Goal: Task Accomplishment & Management: Complete application form

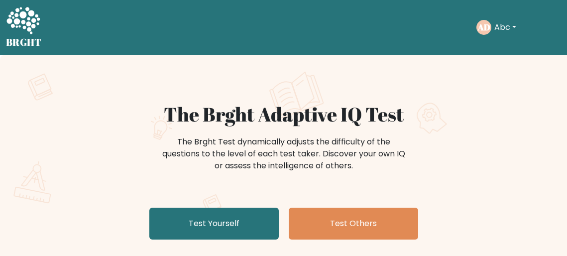
click at [71, 90] on div "The Brght Adaptive IQ Test The Brght Test dynamically adjusts the difficulty of…" at bounding box center [283, 208] width 567 height 307
click at [125, 41] on div "Take the test AD Abc Dashboard Profile Settings Logout Dashboard Profile Settin…" at bounding box center [305, 27] width 511 height 31
click at [52, 0] on nav "BRGHT BRGHT Take the test AD Abc Dashboard Profile Settings Logout Dashboard Pr…" at bounding box center [283, 27] width 567 height 55
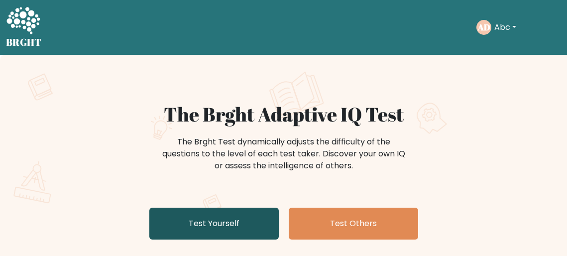
click at [216, 221] on link "Test Yourself" at bounding box center [213, 224] width 129 height 32
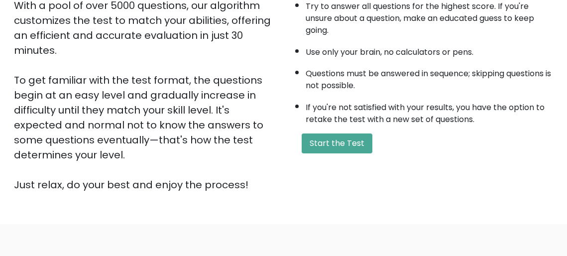
scroll to position [245, 0]
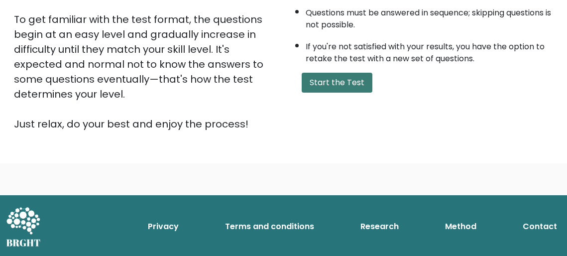
click at [349, 87] on button "Start the Test" at bounding box center [337, 83] width 71 height 20
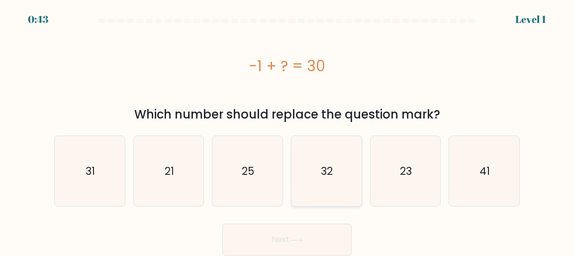
drag, startPoint x: 359, startPoint y: 137, endPoint x: 356, endPoint y: 144, distance: 6.9
click at [358, 139] on icon "32" at bounding box center [327, 171] width 70 height 70
click at [288, 130] on input "d. 32" at bounding box center [287, 129] width 0 height 2
radio input "true"
click at [355, 147] on icon "32" at bounding box center [326, 171] width 69 height 69
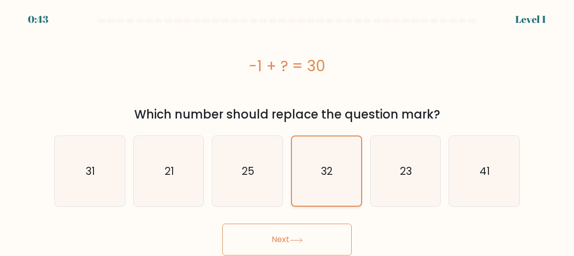
click at [288, 130] on input "d. 32" at bounding box center [287, 129] width 0 height 2
drag, startPoint x: 355, startPoint y: 147, endPoint x: 386, endPoint y: 183, distance: 47.3
click at [354, 147] on icon "32" at bounding box center [326, 171] width 69 height 69
click at [288, 130] on input "d. 32" at bounding box center [287, 129] width 0 height 2
click at [389, 182] on icon "23" at bounding box center [406, 171] width 70 height 70
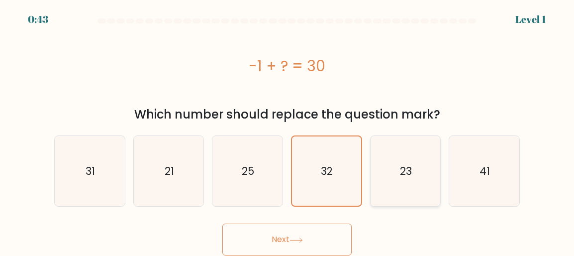
click at [288, 130] on input "e. 23" at bounding box center [287, 129] width 0 height 2
radio input "true"
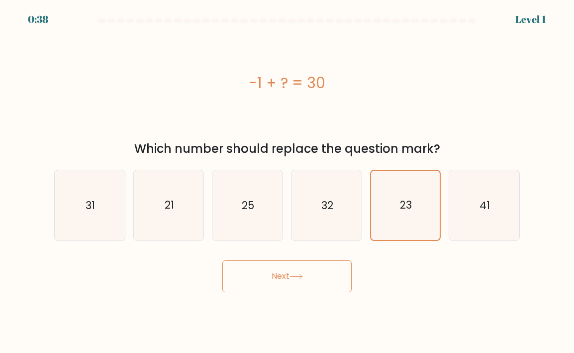
click at [276, 255] on button "Next" at bounding box center [286, 276] width 129 height 32
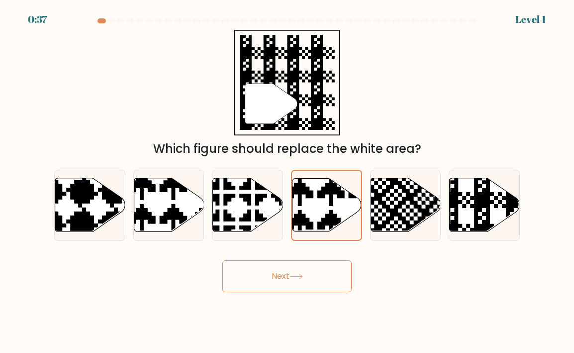
click at [297, 255] on button "Next" at bounding box center [286, 276] width 129 height 32
click at [319, 194] on icon at bounding box center [346, 176] width 121 height 121
click at [288, 182] on input "d." at bounding box center [287, 179] width 0 height 5
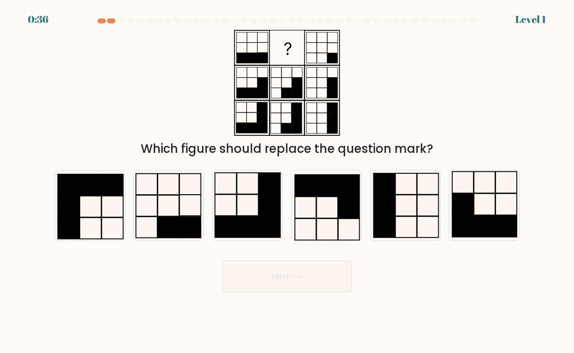
click at [284, 255] on button "Next" at bounding box center [286, 276] width 129 height 32
click at [308, 194] on rect at bounding box center [305, 185] width 21 height 21
click at [288, 182] on input "d." at bounding box center [287, 179] width 0 height 5
radio input "true"
click at [296, 255] on icon at bounding box center [296, 276] width 13 height 5
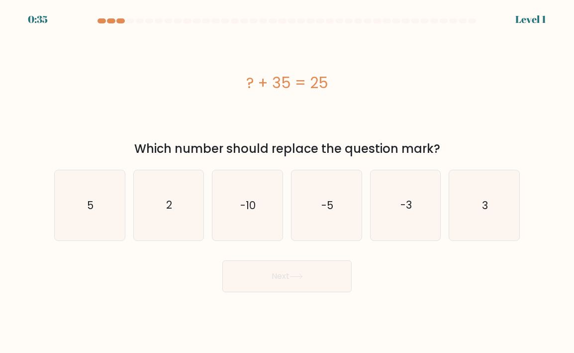
click at [290, 255] on button "Next" at bounding box center [286, 276] width 129 height 32
drag, startPoint x: 303, startPoint y: 211, endPoint x: 303, endPoint y: 225, distance: 13.9
click at [303, 211] on icon "-5" at bounding box center [327, 205] width 70 height 70
click at [288, 182] on input "d. -5" at bounding box center [287, 179] width 0 height 5
radio input "true"
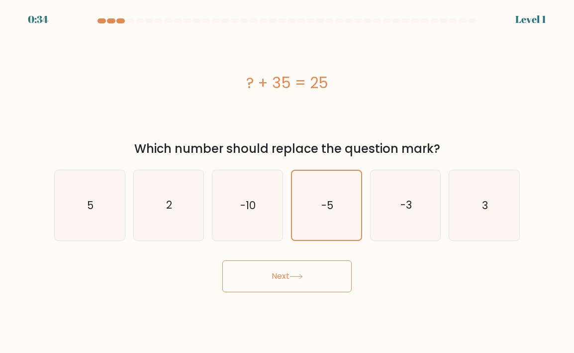
click at [296, 255] on button "Next" at bounding box center [286, 276] width 129 height 32
click at [306, 203] on icon "-5" at bounding box center [326, 205] width 69 height 69
click at [288, 182] on input "d. -5" at bounding box center [287, 179] width 0 height 5
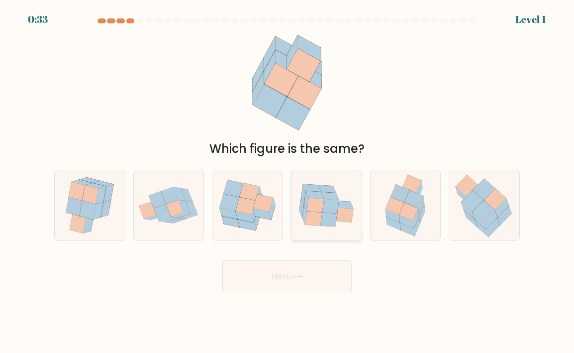
click at [308, 209] on icon at bounding box center [315, 205] width 17 height 14
click at [288, 182] on input "d." at bounding box center [287, 179] width 0 height 5
radio input "true"
click at [290, 255] on button "Next" at bounding box center [286, 276] width 129 height 32
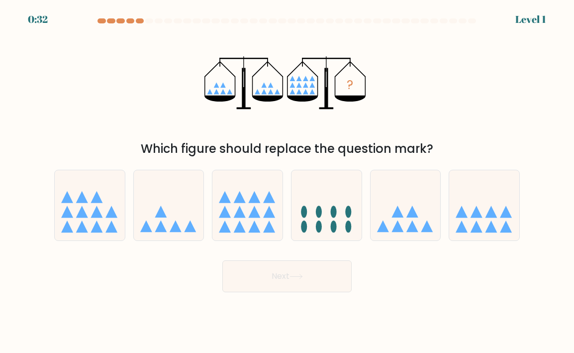
click at [293, 255] on icon at bounding box center [296, 276] width 13 height 5
drag, startPoint x: 315, startPoint y: 206, endPoint x: 305, endPoint y: 266, distance: 61.5
click at [315, 207] on icon at bounding box center [327, 205] width 70 height 58
click at [288, 182] on input "d." at bounding box center [287, 179] width 0 height 5
radio input "true"
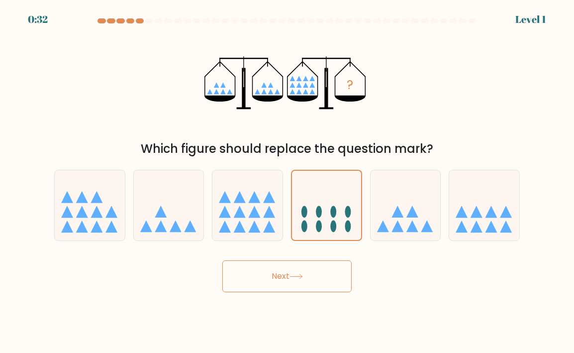
click at [300, 255] on button "Next" at bounding box center [286, 276] width 129 height 32
click at [325, 211] on icon at bounding box center [326, 205] width 69 height 57
click at [288, 182] on input "d." at bounding box center [287, 179] width 0 height 5
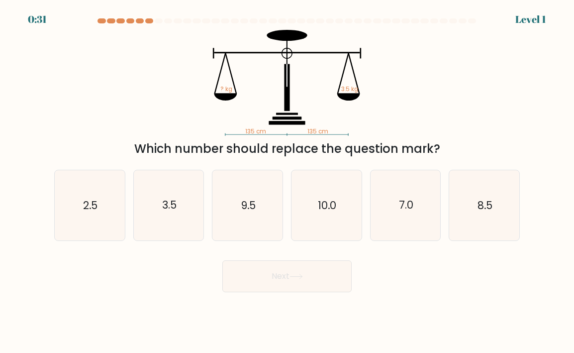
click at [314, 255] on button "Next" at bounding box center [286, 276] width 129 height 32
click at [316, 208] on icon "10.0" at bounding box center [327, 205] width 70 height 70
click at [288, 182] on input "d. 10.0" at bounding box center [287, 179] width 0 height 5
radio input "true"
click at [315, 255] on button "Next" at bounding box center [286, 276] width 129 height 32
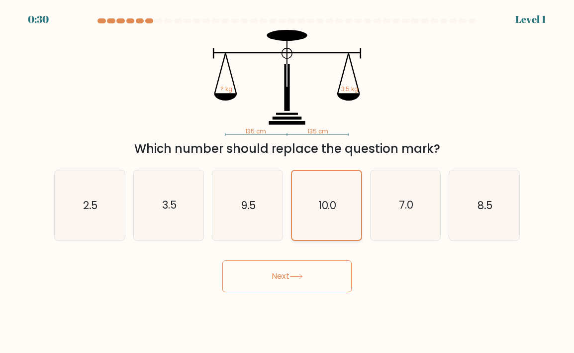
click at [326, 201] on text "10.0" at bounding box center [326, 205] width 17 height 14
click at [288, 182] on input "d. 10.0" at bounding box center [287, 179] width 0 height 5
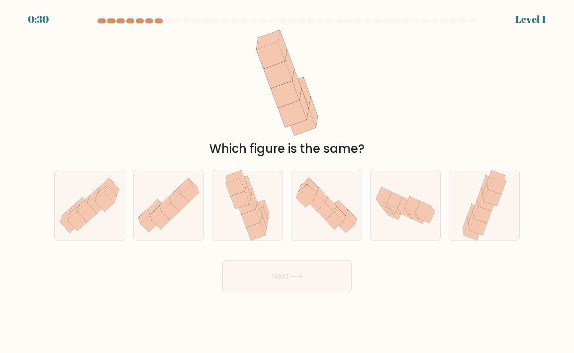
click at [317, 255] on button "Next" at bounding box center [286, 276] width 129 height 32
click at [321, 212] on icon at bounding box center [326, 211] width 18 height 17
click at [288, 182] on input "d." at bounding box center [287, 179] width 0 height 5
radio input "true"
click at [309, 255] on button "Next" at bounding box center [286, 276] width 129 height 32
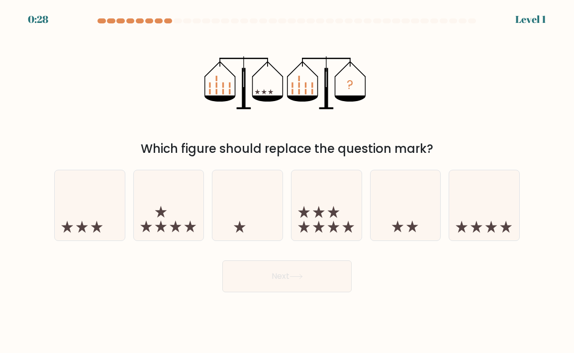
click at [313, 217] on icon at bounding box center [327, 205] width 70 height 58
click at [288, 182] on input "d." at bounding box center [287, 179] width 0 height 5
radio input "true"
drag, startPoint x: 307, startPoint y: 273, endPoint x: 315, endPoint y: 212, distance: 61.2
click at [307, 255] on button "Next" at bounding box center [286, 276] width 129 height 32
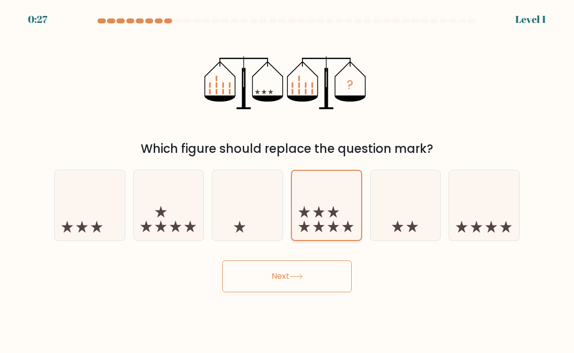
click at [316, 207] on icon at bounding box center [326, 205] width 69 height 57
click at [288, 182] on input "d." at bounding box center [287, 179] width 0 height 5
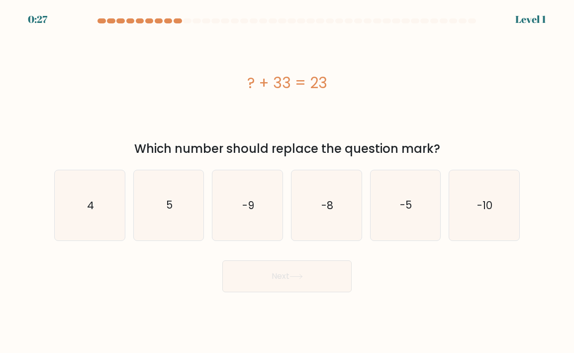
click at [311, 255] on button "Next" at bounding box center [286, 276] width 129 height 32
click at [323, 198] on text "-8" at bounding box center [327, 205] width 12 height 14
click at [288, 182] on input "d. -8" at bounding box center [287, 179] width 0 height 5
radio input "true"
click at [317, 255] on button "Next" at bounding box center [286, 276] width 129 height 32
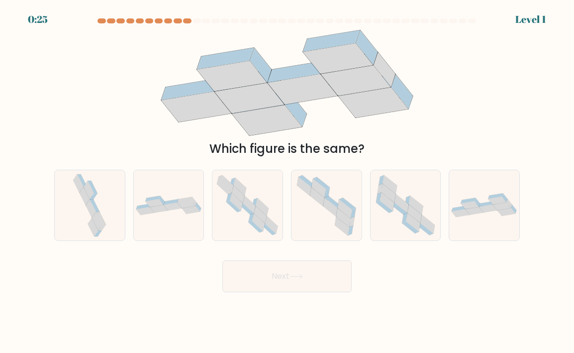
click at [317, 255] on button "Next" at bounding box center [286, 276] width 129 height 32
click at [328, 212] on icon at bounding box center [327, 205] width 70 height 70
click at [288, 182] on input "d." at bounding box center [287, 179] width 0 height 5
radio input "true"
click at [312, 255] on button "Next" at bounding box center [286, 276] width 129 height 32
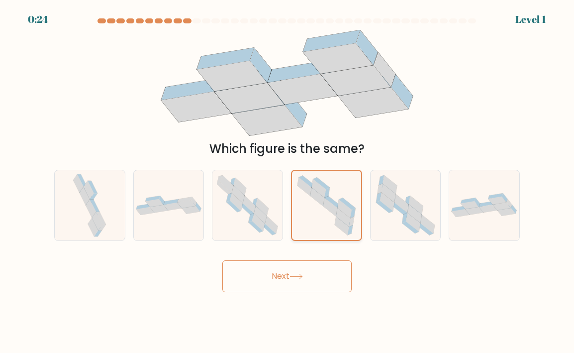
click at [320, 211] on icon at bounding box center [326, 205] width 69 height 69
click at [288, 182] on input "d." at bounding box center [287, 179] width 0 height 5
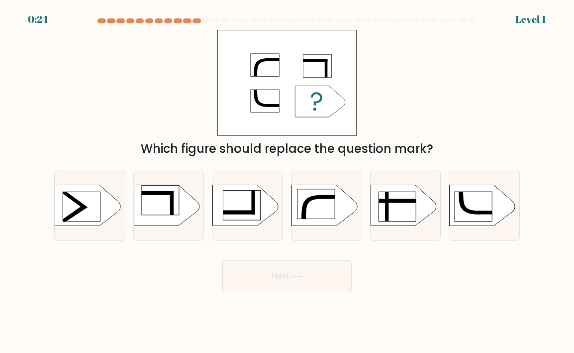
click at [313, 255] on button "Next" at bounding box center [286, 276] width 129 height 32
click at [319, 201] on rect at bounding box center [316, 204] width 37 height 30
click at [288, 182] on input "d." at bounding box center [287, 179] width 0 height 5
radio input "true"
click at [314, 255] on button "Next" at bounding box center [286, 276] width 129 height 32
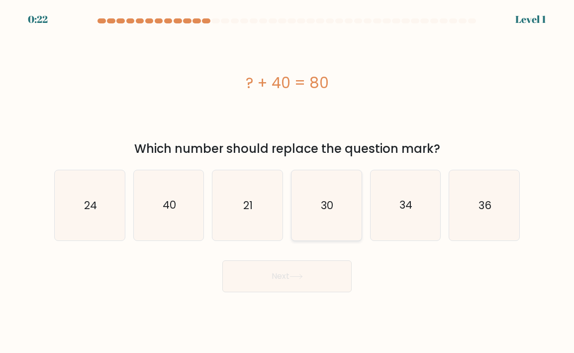
click at [325, 211] on text "30" at bounding box center [327, 205] width 12 height 14
click at [288, 182] on input "d. 30" at bounding box center [287, 179] width 0 height 5
radio input "true"
click at [305, 255] on button "Next" at bounding box center [286, 276] width 129 height 32
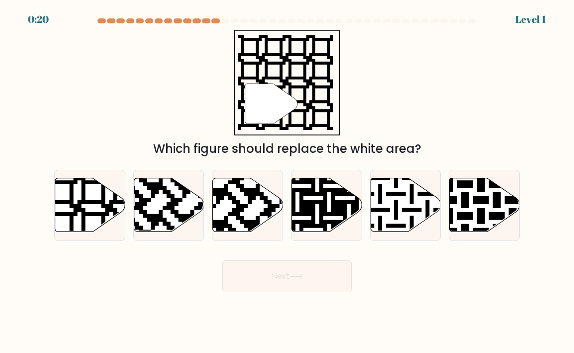
click at [311, 255] on button "Next" at bounding box center [286, 276] width 129 height 32
click at [317, 220] on icon at bounding box center [327, 205] width 70 height 54
click at [288, 182] on input "d." at bounding box center [287, 179] width 0 height 5
radio input "true"
click at [302, 255] on button "Next" at bounding box center [286, 276] width 129 height 32
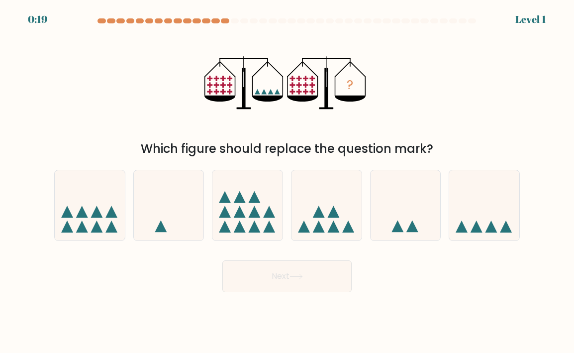
drag, startPoint x: 330, startPoint y: 202, endPoint x: 327, endPoint y: 224, distance: 23.1
click at [330, 202] on icon at bounding box center [327, 205] width 70 height 58
click at [288, 182] on input "d." at bounding box center [287, 179] width 0 height 5
radio input "true"
click at [311, 255] on button "Next" at bounding box center [286, 276] width 129 height 32
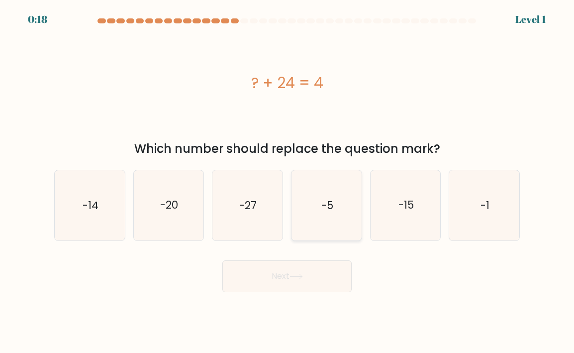
drag, startPoint x: 317, startPoint y: 223, endPoint x: 313, endPoint y: 236, distance: 14.0
click at [317, 221] on icon "-5" at bounding box center [327, 205] width 70 height 70
click at [288, 182] on input "d. -5" at bounding box center [287, 179] width 0 height 5
radio input "true"
click at [301, 255] on button "Next" at bounding box center [286, 276] width 129 height 32
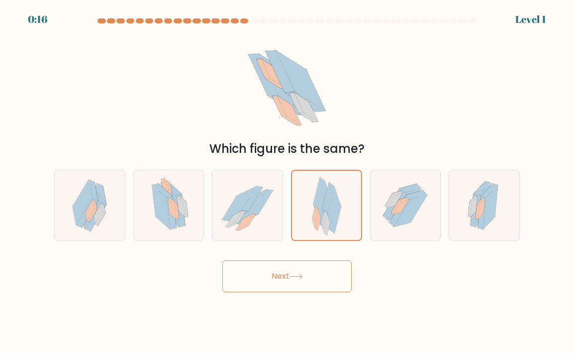
click at [303, 255] on button "Next" at bounding box center [286, 276] width 129 height 32
click at [318, 217] on icon at bounding box center [318, 219] width 6 height 22
click at [288, 182] on input "d." at bounding box center [287, 179] width 0 height 5
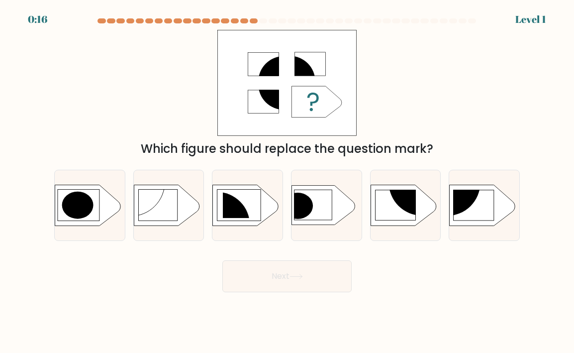
click at [304, 255] on button "Next" at bounding box center [286, 276] width 129 height 32
click at [320, 222] on icon at bounding box center [323, 205] width 63 height 39
click at [288, 182] on input "d." at bounding box center [287, 179] width 0 height 5
radio input "true"
click at [307, 255] on button "Next" at bounding box center [286, 276] width 129 height 32
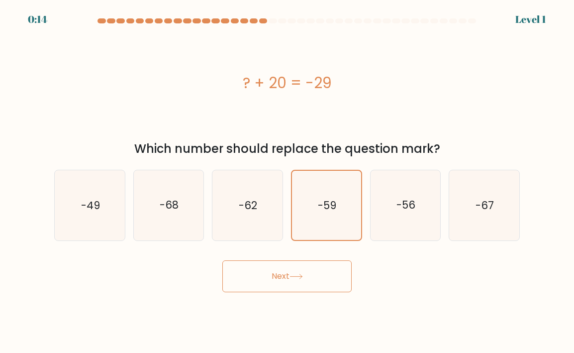
click at [312, 255] on button "Next" at bounding box center [286, 276] width 129 height 32
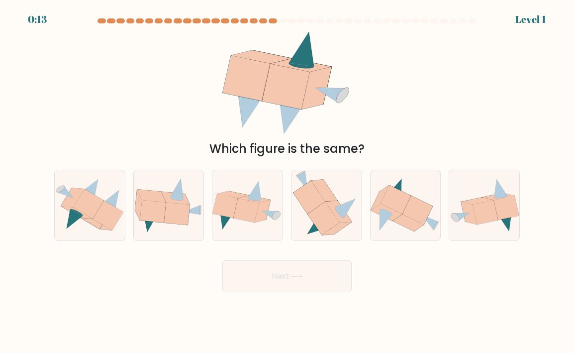
click at [315, 255] on div "Next" at bounding box center [287, 272] width 478 height 39
click at [320, 212] on icon at bounding box center [324, 218] width 32 height 33
click at [288, 182] on input "d." at bounding box center [287, 179] width 0 height 5
radio input "true"
click at [311, 255] on button "Next" at bounding box center [286, 276] width 129 height 32
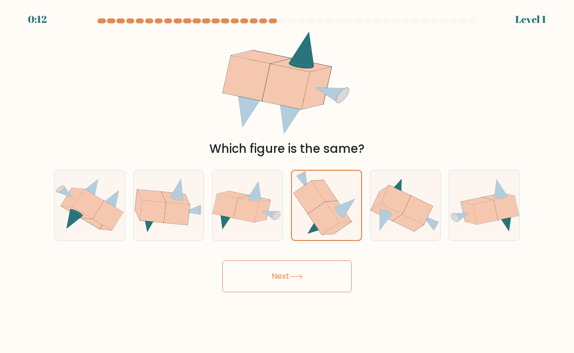
click at [310, 255] on button "Next" at bounding box center [286, 276] width 129 height 32
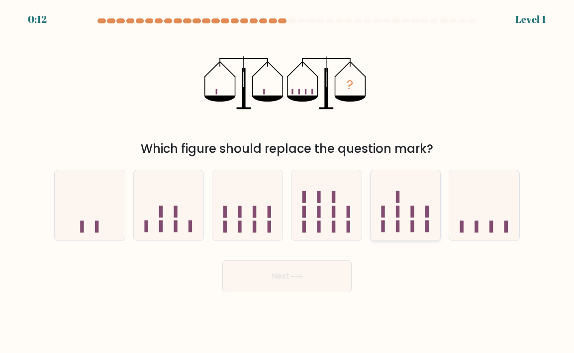
click at [372, 207] on icon at bounding box center [406, 205] width 70 height 58
click at [288, 182] on input "e." at bounding box center [287, 179] width 0 height 5
radio input "true"
click at [315, 255] on button "Next" at bounding box center [286, 276] width 129 height 32
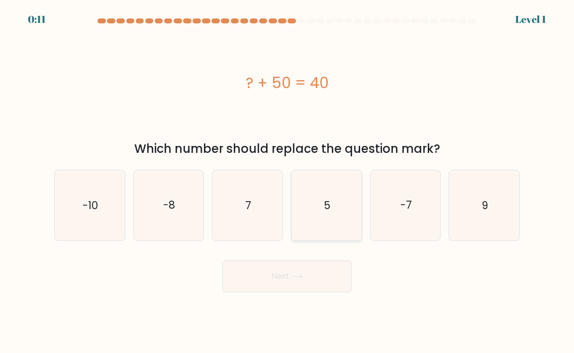
click at [317, 211] on icon "5" at bounding box center [327, 205] width 70 height 70
click at [288, 182] on input "d. 5" at bounding box center [287, 179] width 0 height 5
radio input "true"
click at [306, 255] on button "Next" at bounding box center [286, 276] width 129 height 32
click at [387, 210] on icon "-7" at bounding box center [406, 205] width 70 height 70
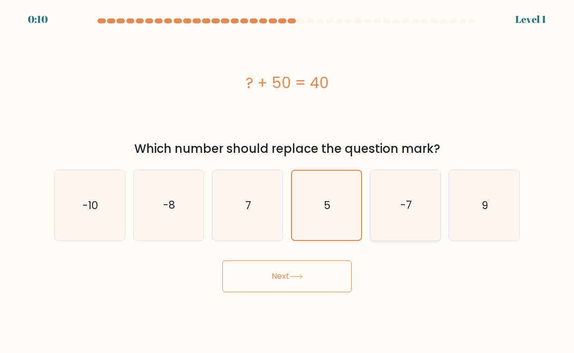
click at [288, 182] on input "e. -7" at bounding box center [287, 179] width 0 height 5
radio input "true"
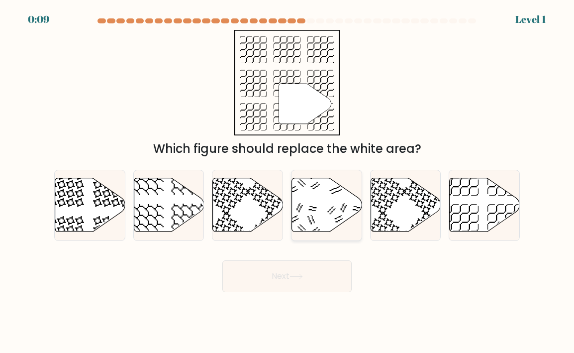
click at [326, 211] on icon at bounding box center [327, 205] width 70 height 54
click at [288, 182] on input "d." at bounding box center [287, 179] width 0 height 5
radio input "true"
click at [314, 255] on button "Next" at bounding box center [286, 276] width 129 height 32
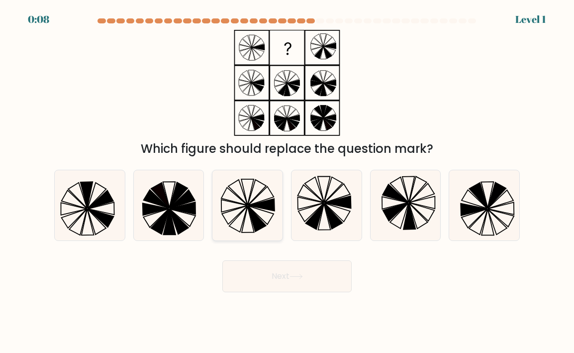
click at [237, 190] on icon at bounding box center [247, 205] width 70 height 70
click at [287, 182] on input "c." at bounding box center [287, 179] width 0 height 5
radio input "true"
click at [260, 255] on button "Next" at bounding box center [286, 276] width 129 height 32
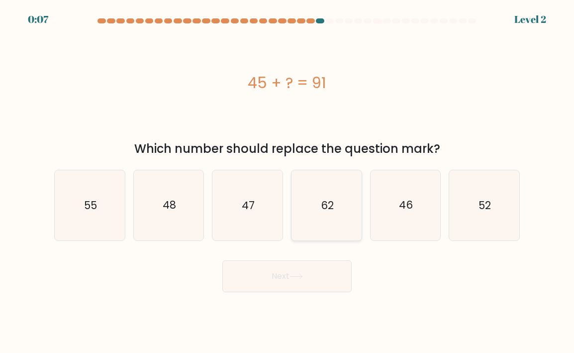
click at [325, 222] on icon "62" at bounding box center [327, 205] width 70 height 70
click at [288, 182] on input "d. 62" at bounding box center [287, 179] width 0 height 5
radio input "true"
click button "Next"
click icon "47"
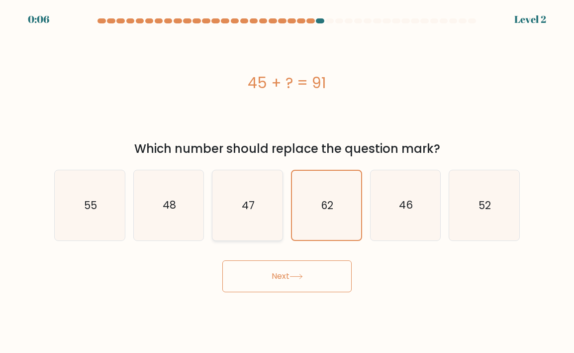
click input "c. 47"
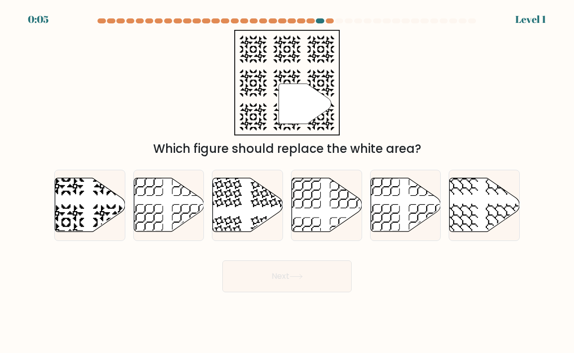
click button "Next"
click icon
click input "d."
radio input "true"
click button "Next"
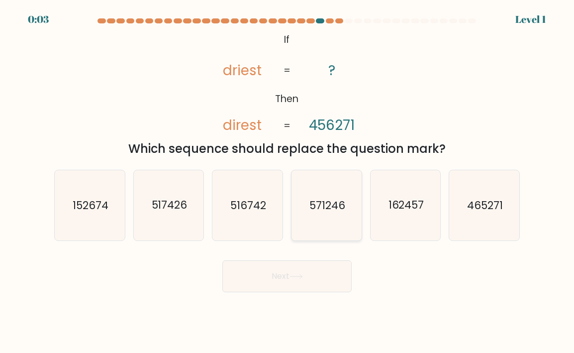
click icon "571246"
click input "d. 571246"
radio input "true"
drag, startPoint x: 297, startPoint y: 281, endPoint x: 299, endPoint y: 267, distance: 14.2
click button "Next"
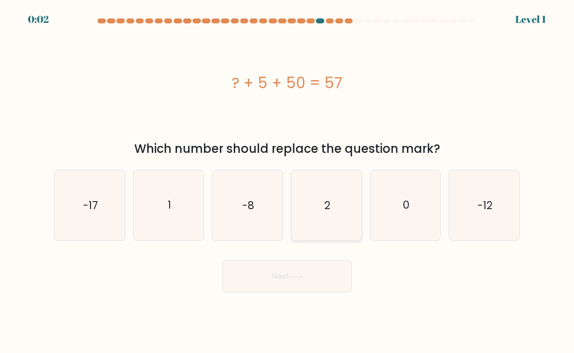
click icon "2"
click input "d. 2"
radio input "true"
click button "Next"
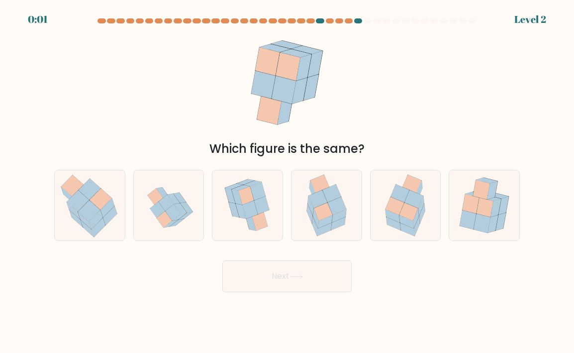
click icon
click input "d."
radio input "true"
click button "Next"
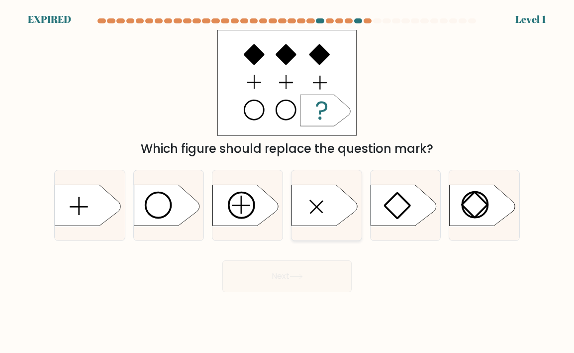
click icon
click input "d."
radio input "true"
click div "Next"
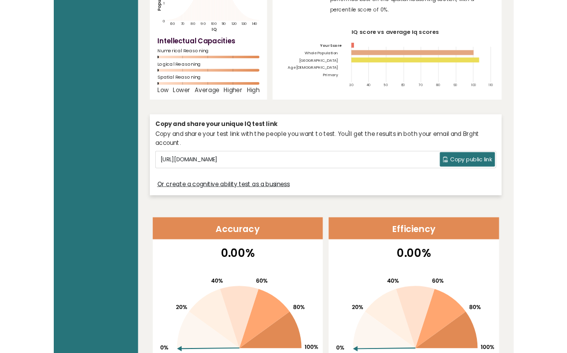
scroll to position [149, 0]
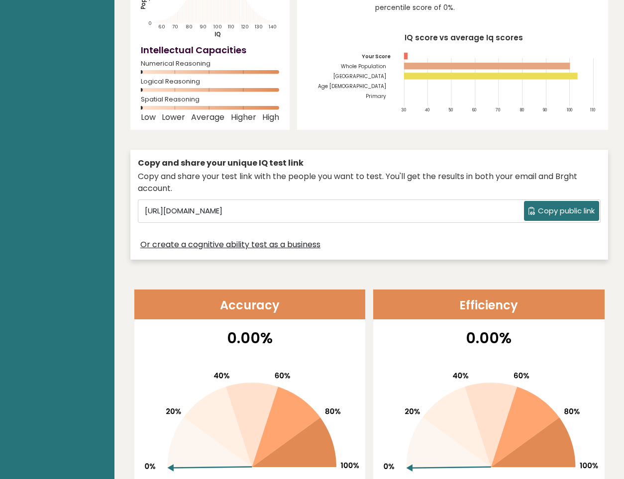
click at [563, 210] on span "Copy public link" at bounding box center [566, 211] width 57 height 11
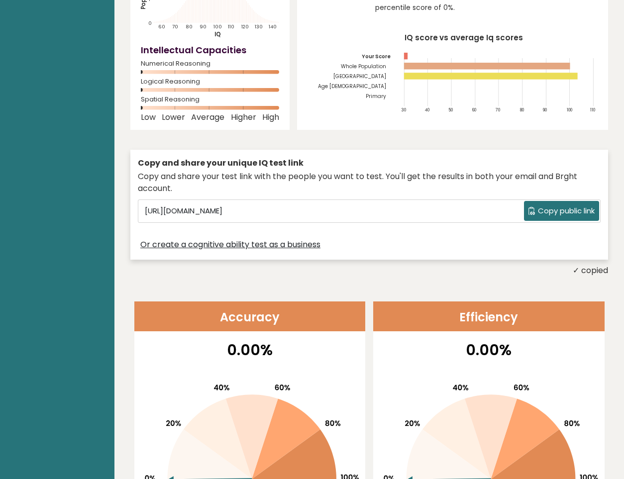
click at [559, 207] on span "Copy public link" at bounding box center [566, 211] width 57 height 11
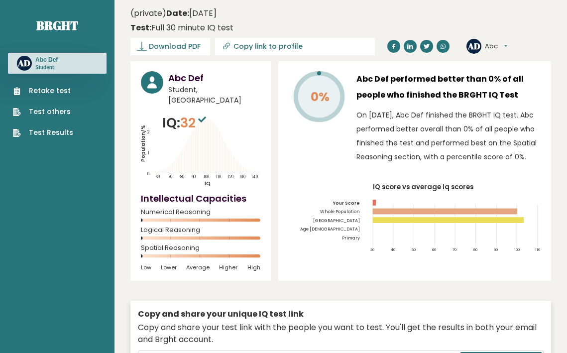
scroll to position [137, 0]
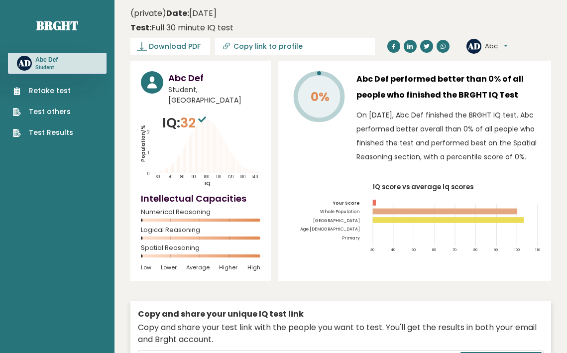
scroll to position [1040, 0]
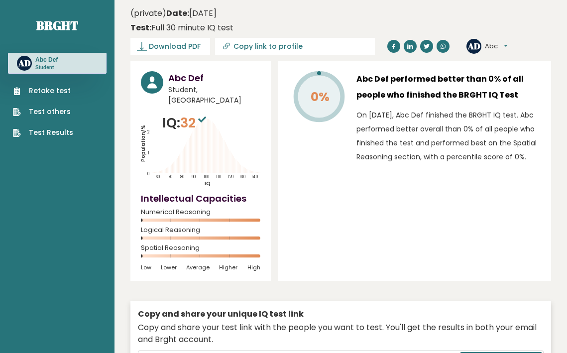
scroll to position [1383, 0]
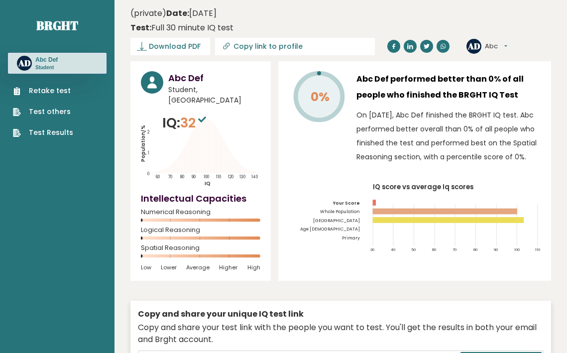
scroll to position [1576, 0]
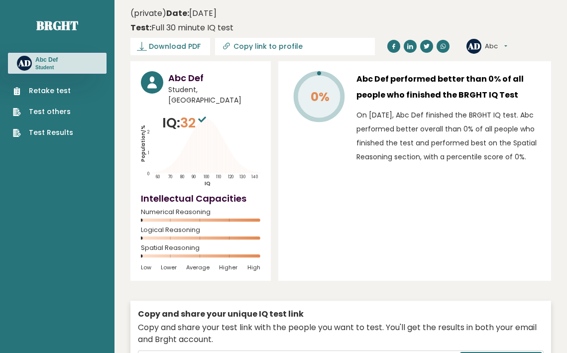
scroll to position [1576, 0]
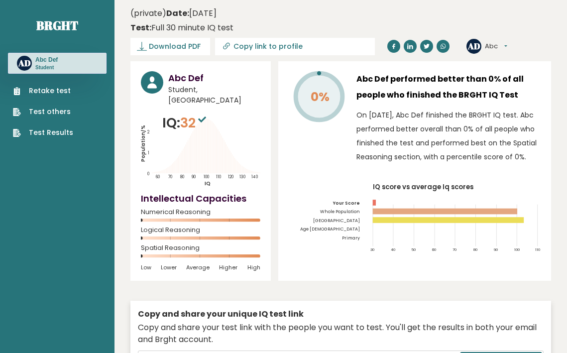
scroll to position [1576, 0]
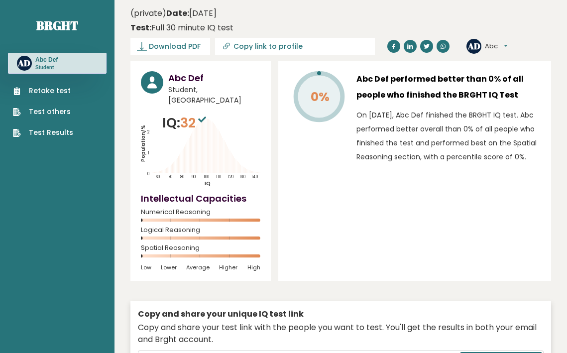
scroll to position [1576, 0]
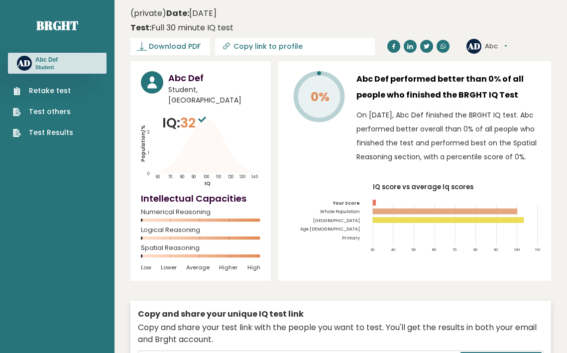
scroll to position [1576, 0]
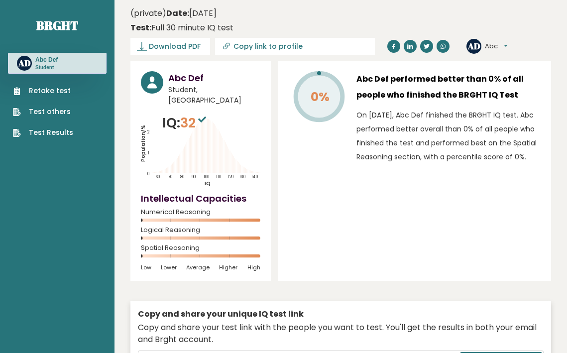
scroll to position [1576, 0]
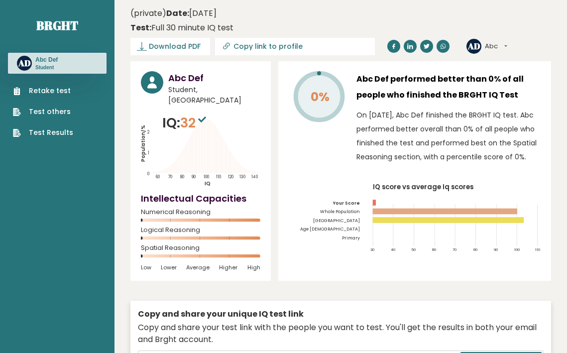
scroll to position [1576, 0]
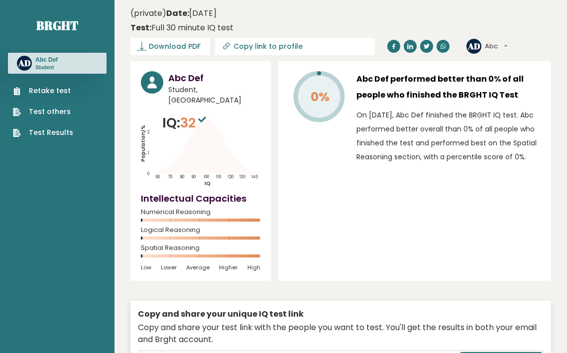
scroll to position [1576, 0]
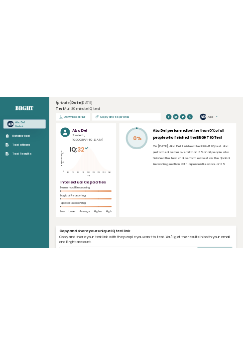
scroll to position [1576, 0]
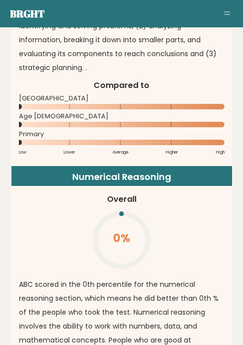
scroll to position [1464, 0]
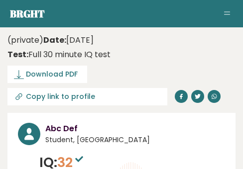
click at [212, 8] on nav "Brght AD Abc Def Student Retake test Test others Test Results" at bounding box center [121, 13] width 223 height 13
click at [176, 17] on nav "Brght AD Abc Def Student Retake test Test others Test Results" at bounding box center [121, 13] width 223 height 13
click at [49, 1] on aside "Brght AD Abc Def Student Retake test Test others Test Results" at bounding box center [121, 13] width 243 height 27
click at [40, 12] on link "Brght" at bounding box center [27, 13] width 35 height 13
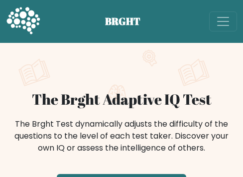
click at [165, 8] on div "BRGHT BRGHT Take the test AD Abc Dashboard Profile Settings Logout Dashboard Pr…" at bounding box center [121, 21] width 243 height 35
click at [139, 9] on div "BRGHT BRGHT Take the test AD Abc Dashboard Profile Settings Logout Dashboard Pr…" at bounding box center [121, 21] width 243 height 35
click at [167, 8] on div "BRGHT BRGHT Take the test AD Abc Dashboard Profile Settings Logout Dashboard Pr…" at bounding box center [121, 21] width 243 height 35
click at [240, 50] on div "The Brght Adaptive IQ Test The Brght Test dynamically adjusts the difficulty of…" at bounding box center [121, 158] width 243 height 230
